Goal: Task Accomplishment & Management: Manage account settings

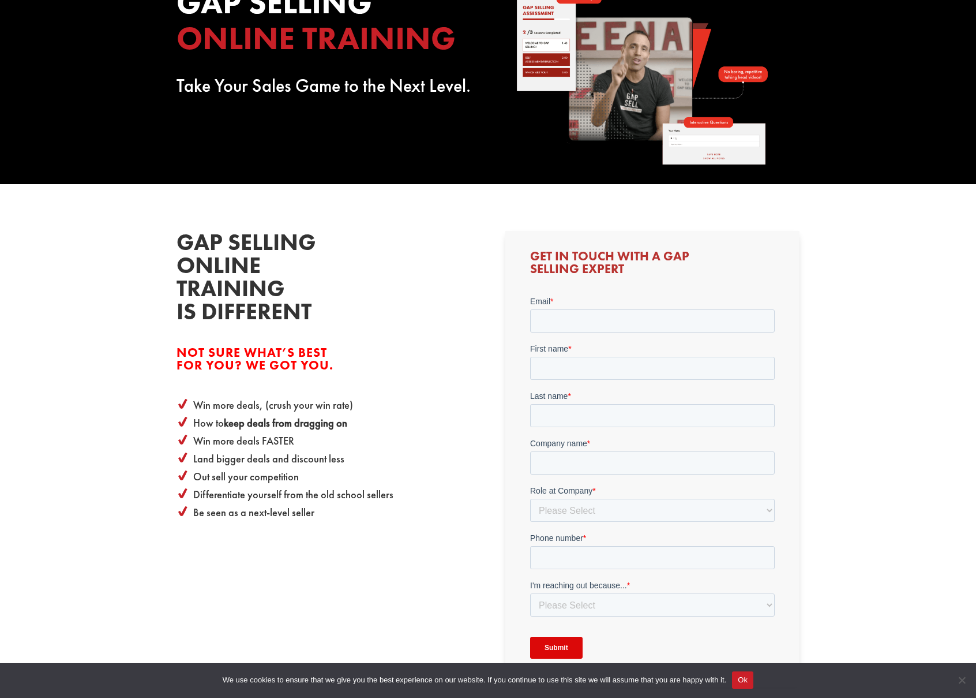
scroll to position [222, 0]
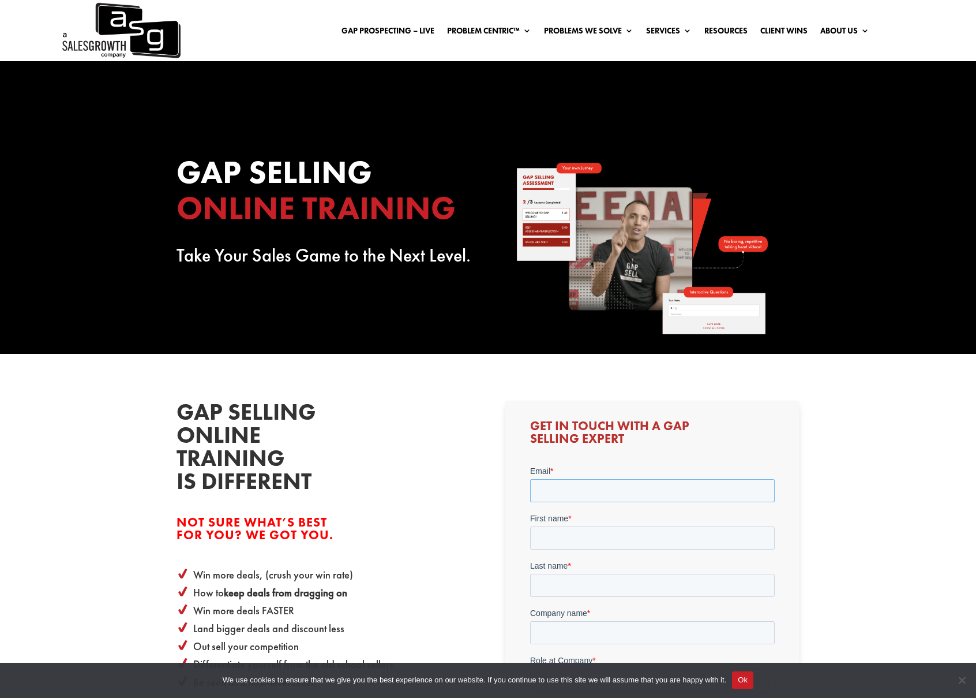
click at [587, 493] on input "Email *" at bounding box center [652, 489] width 245 height 23
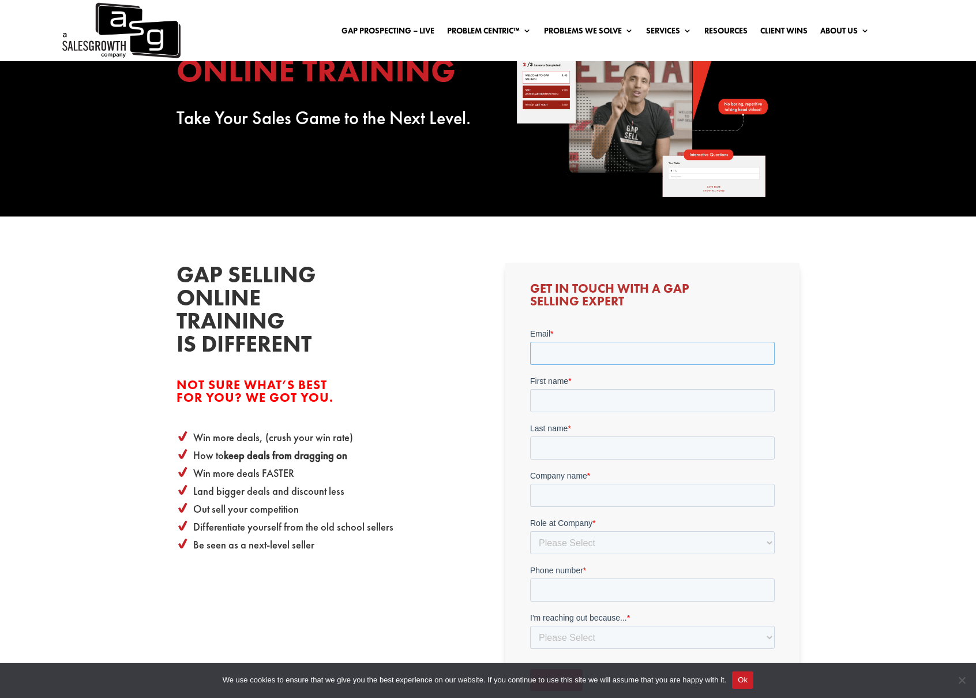
scroll to position [256, 0]
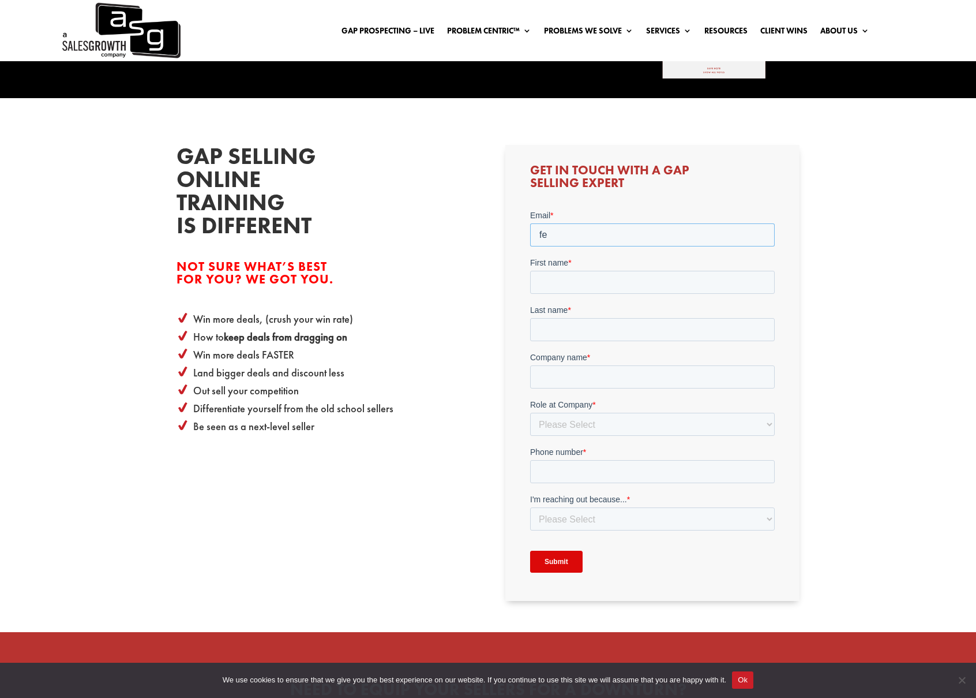
type input "f"
type input "felipe@8020rei.com"
type input "Felipe"
type input "Bossans"
type input "8020REI"
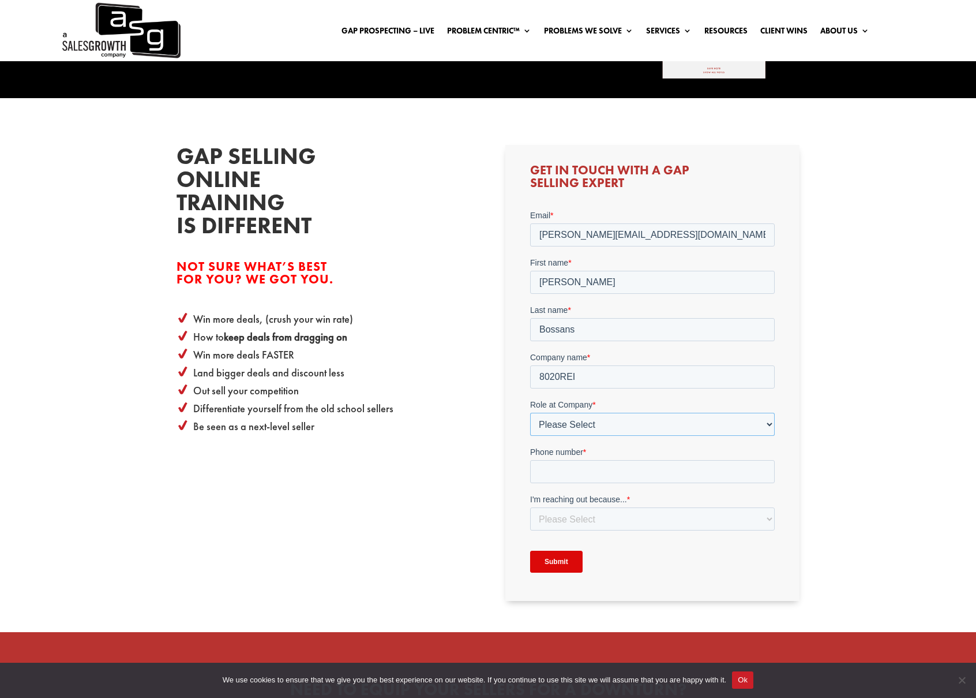
click at [636, 424] on select "Please Select C-Level (CRO, CSO, etc) Senior Leadership (VP of Sales, VP of Ena…" at bounding box center [652, 423] width 245 height 23
select select "C-Level (CRO, CSO, etc)"
click at [530, 412] on select "Please Select C-Level (CRO, CSO, etc) Senior Leadership (VP of Sales, VP of Ena…" at bounding box center [652, 423] width 245 height 23
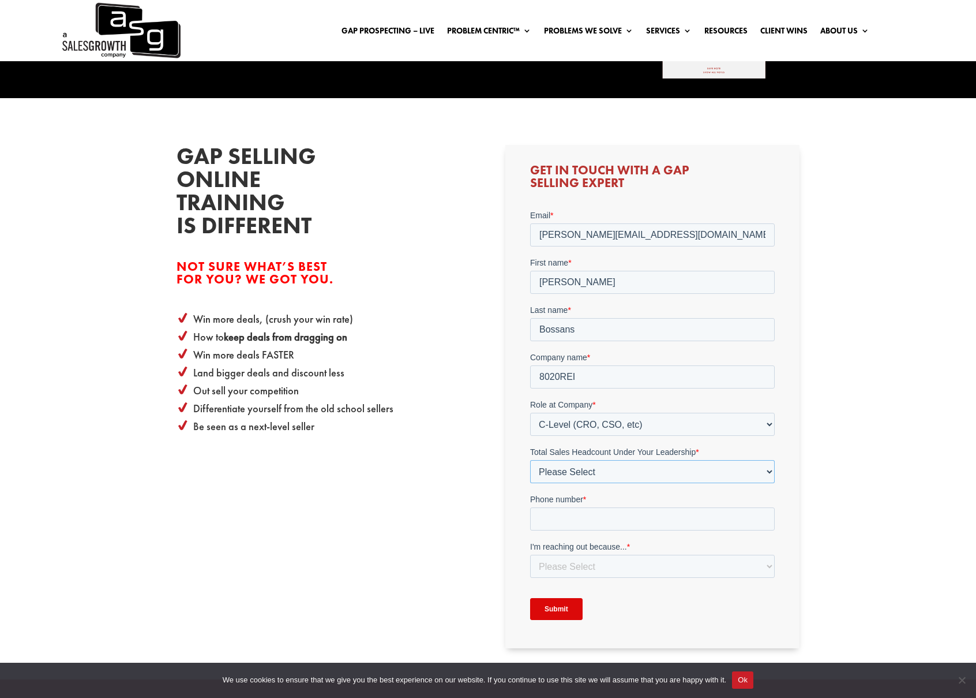
click at [590, 475] on select "Please Select Just Me 1-9 10-19 20-49 50-99 100+" at bounding box center [652, 470] width 245 height 23
select select "Just Me"
click at [530, 459] on select "Please Select Just Me 1-9 10-19 20-49 50-99 100+" at bounding box center [652, 470] width 245 height 23
click at [592, 562] on select "Please Select I am inquiring about setting my team up on Gap Selling Online Tra…" at bounding box center [652, 565] width 245 height 23
select select "I am already a member and have a question about my Gap Selling Online Training"
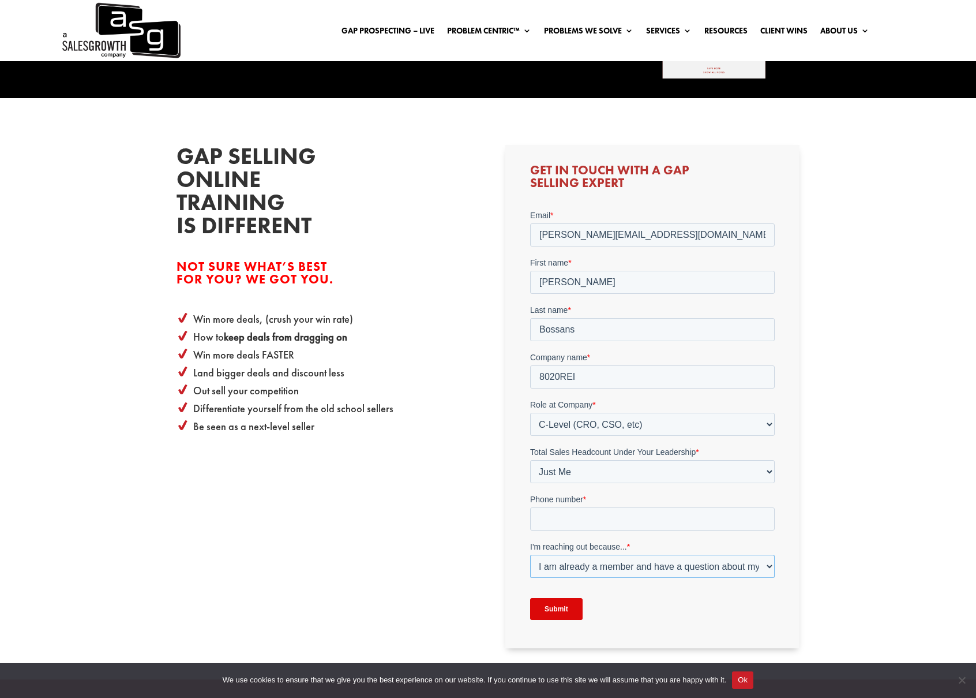
click at [530, 554] on select "Please Select I am inquiring about setting my team up on Gap Selling Online Tra…" at bounding box center [652, 565] width 245 height 23
click at [587, 519] on input "Phone number *" at bounding box center [652, 518] width 245 height 23
type input "3053952574"
click at [580, 609] on textarea "Question *" at bounding box center [652, 620] width 245 height 38
type textarea "P"
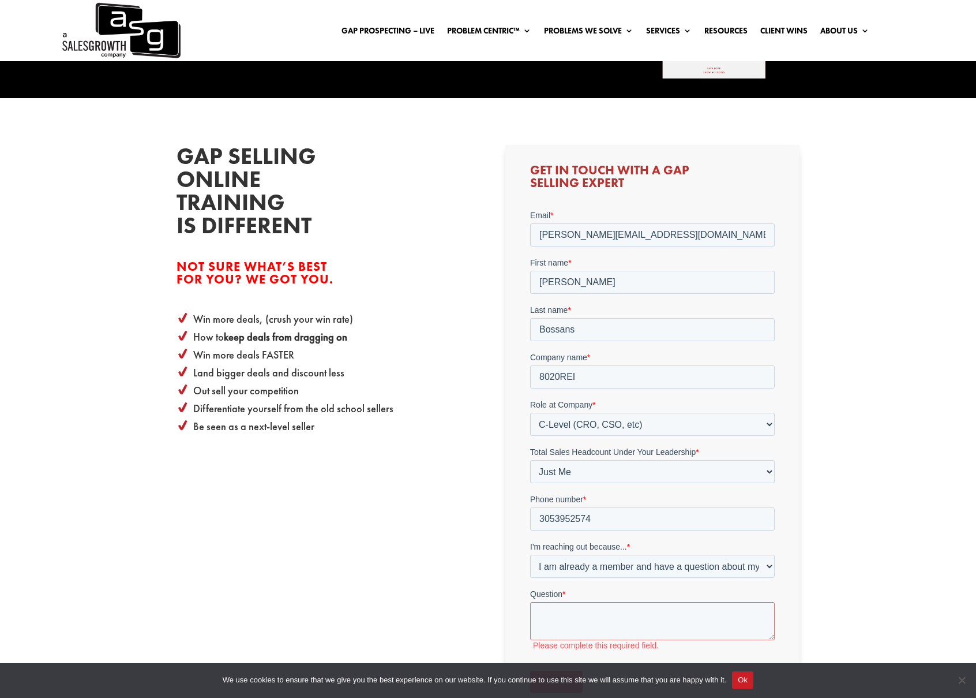
click at [396, 24] on ul "Gap Prospecting – LIVE Problem Centric™ Problem Centric™ OS Problem Identificat…" at bounding box center [605, 30] width 541 height 17
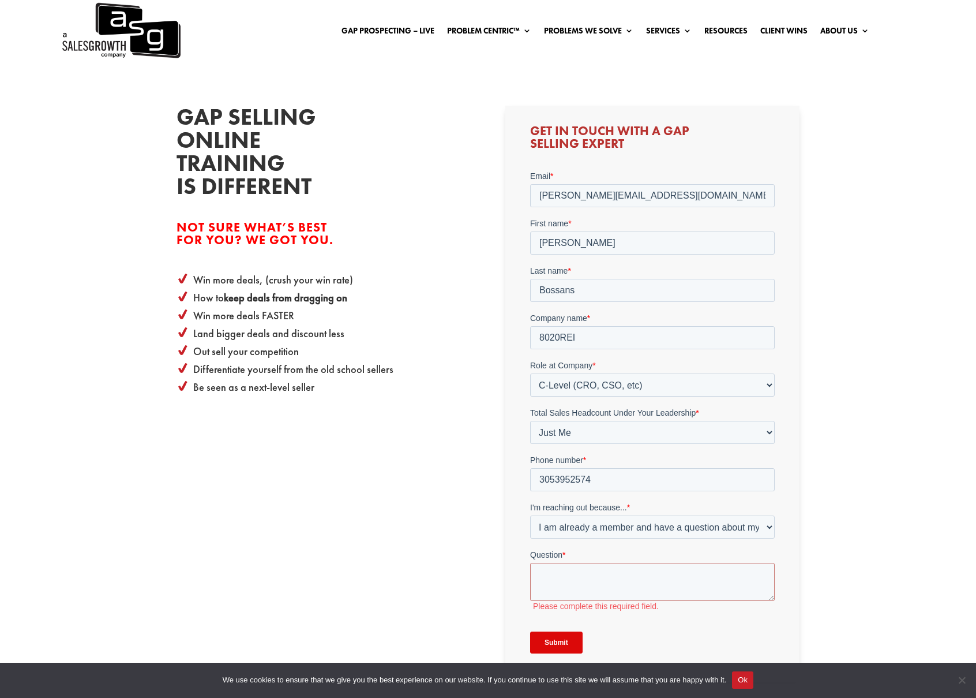
scroll to position [299, 0]
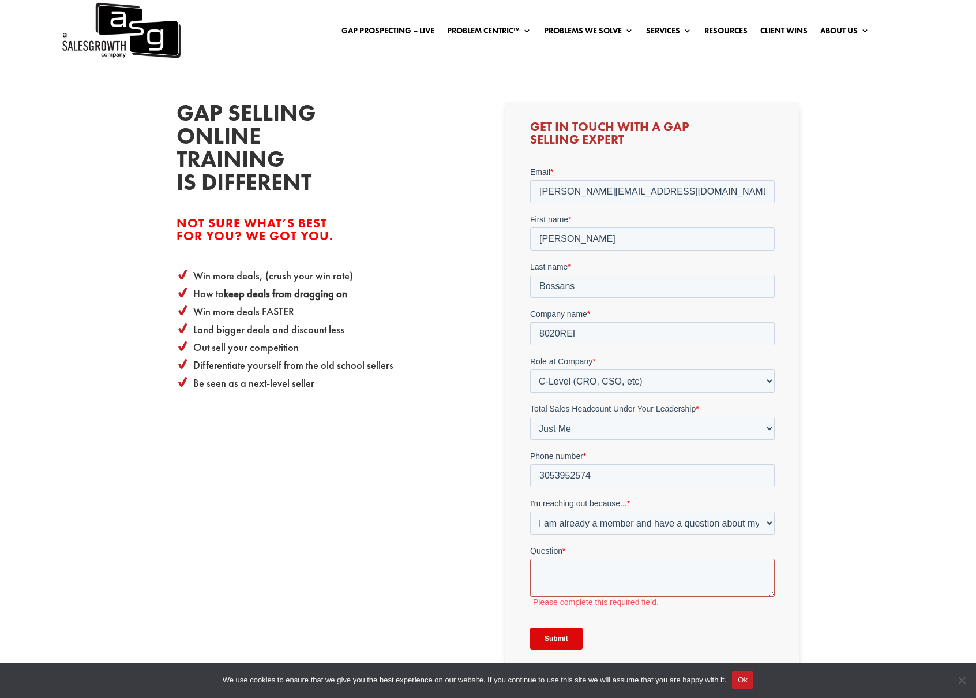
click at [610, 572] on textarea "Question *" at bounding box center [652, 577] width 245 height 38
paste textarea "Hi team, I’d like to cancel my GAP Selling Plus subscription on this account be…"
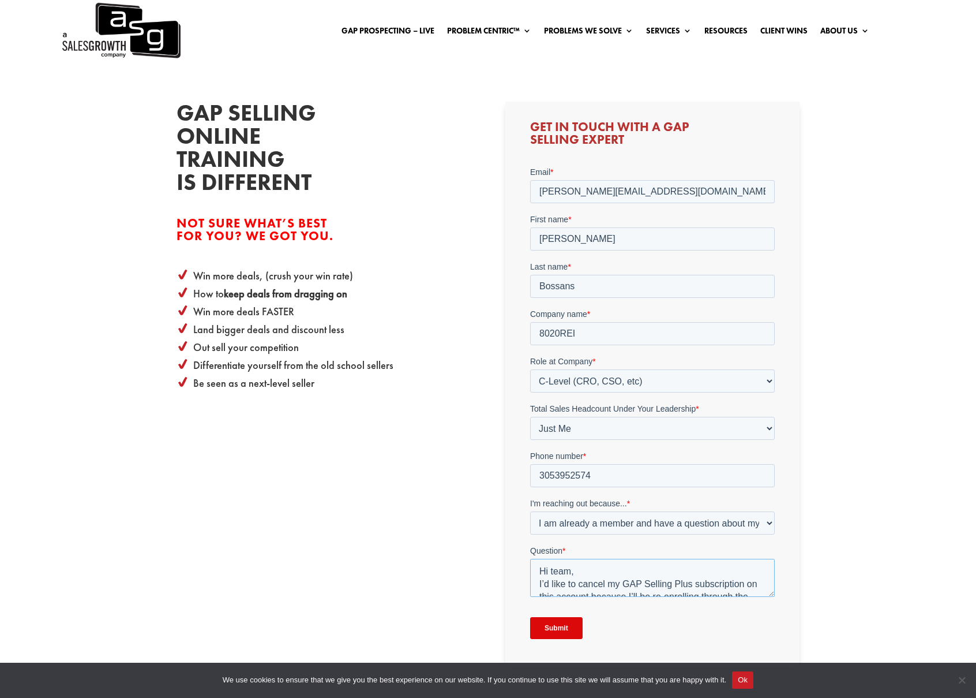
scroll to position [2, 0]
click at [600, 575] on textarea "Hi team, I’d like to cancel my GAP Selling Plus subscription on this account be…" at bounding box center [652, 577] width 245 height 38
click at [604, 569] on textarea "Hi team, I’d like to cancel my GAP Selling Plus subscription on this account be…" at bounding box center [652, 577] width 245 height 38
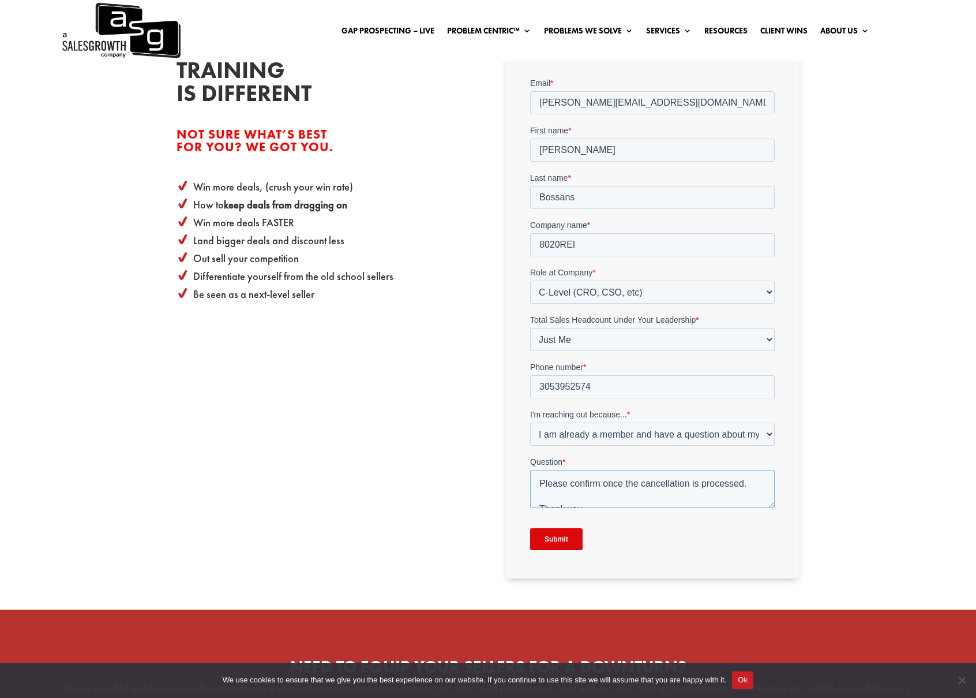
scroll to position [91, 0]
click at [610, 492] on textarea "Hi team, I’d like to cancel my GAP Selling Plus subscription on this account be…" at bounding box center [652, 488] width 245 height 38
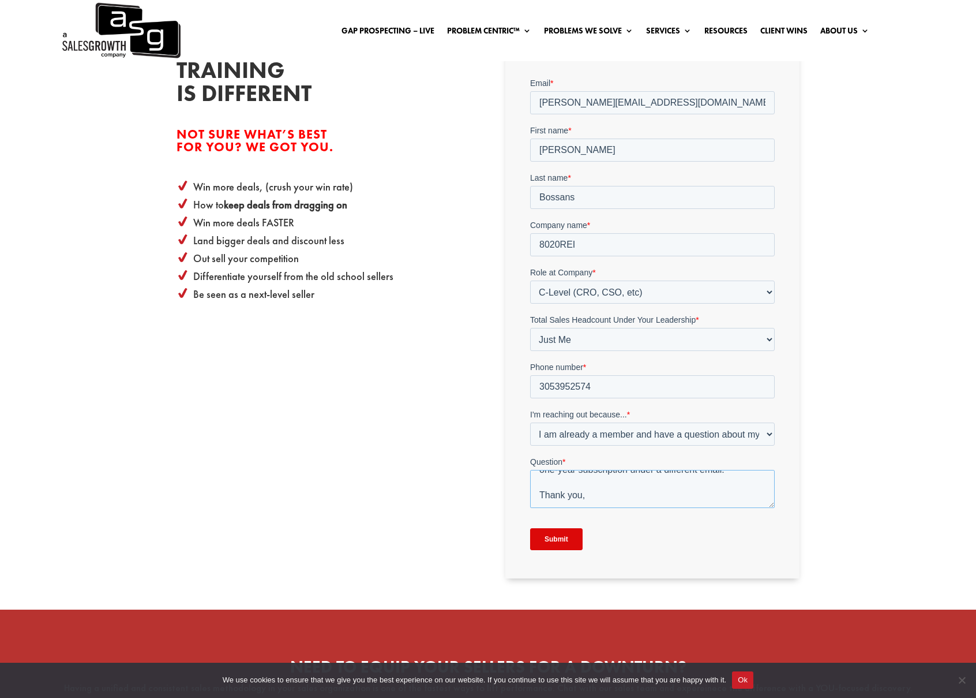
click at [592, 496] on textarea "Hi team, I’d like to cancel my GAP Selling Plus subscription on this account be…" at bounding box center [652, 488] width 245 height 38
type textarea "Hi team, I’d like to cancel my GAP Selling Plus subscription on this account be…"
click at [552, 533] on input "Submit" at bounding box center [556, 538] width 53 height 22
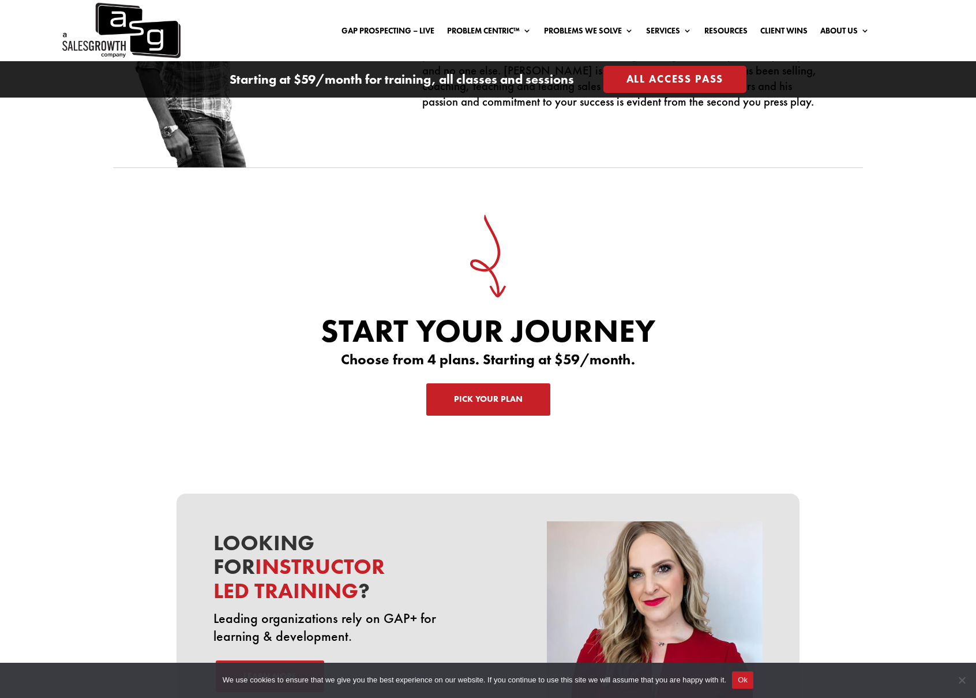
scroll to position [3504, 0]
